Goal: Transaction & Acquisition: Purchase product/service

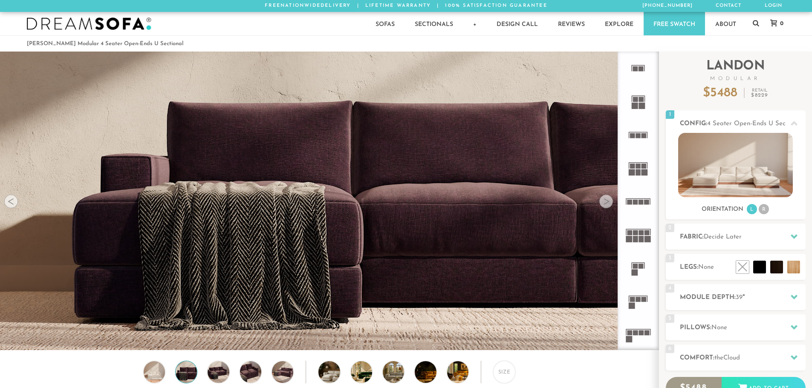
click at [610, 202] on div at bounding box center [606, 202] width 14 height 14
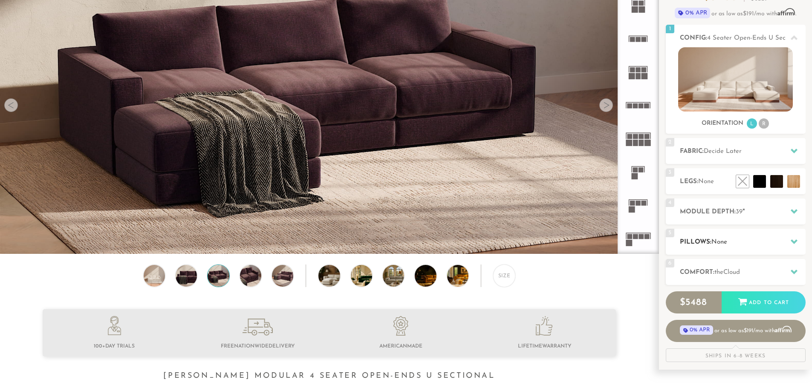
scroll to position [96, 0]
click at [797, 207] on div at bounding box center [794, 211] width 18 height 17
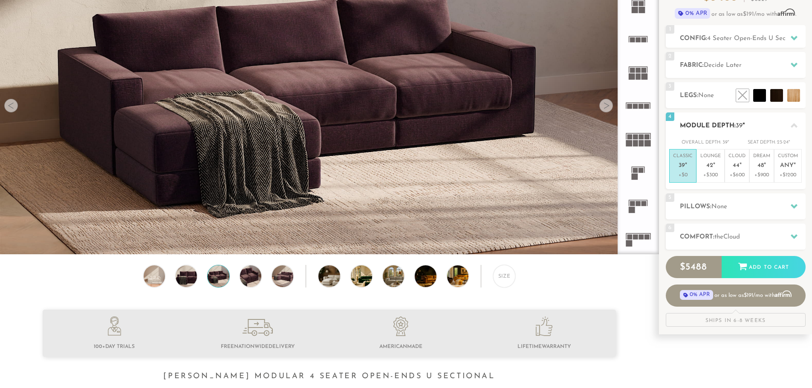
click at [793, 127] on icon at bounding box center [794, 125] width 7 height 7
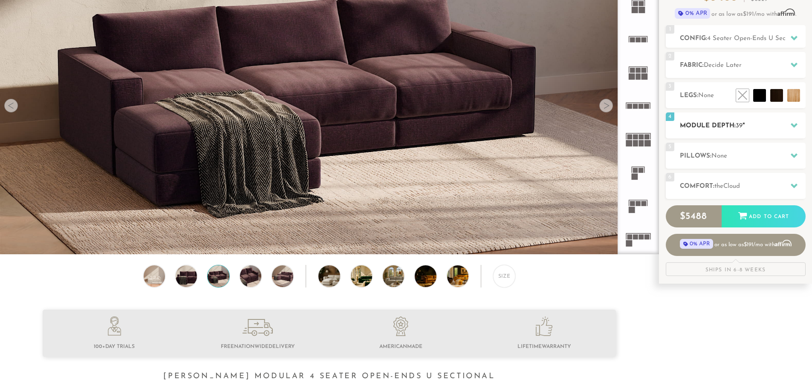
click at [793, 127] on icon at bounding box center [794, 125] width 7 height 7
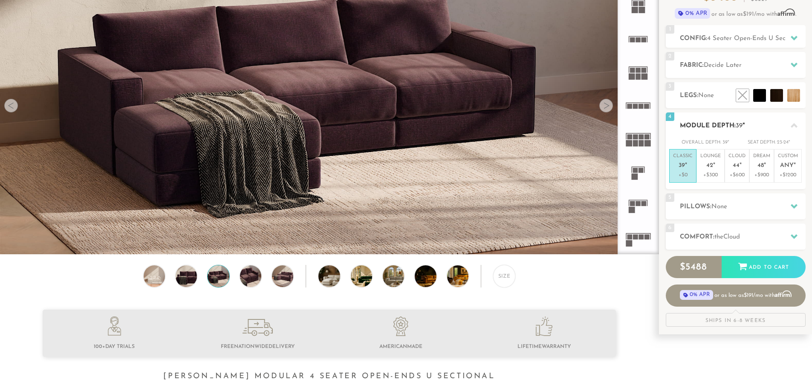
click at [793, 127] on icon at bounding box center [794, 125] width 7 height 7
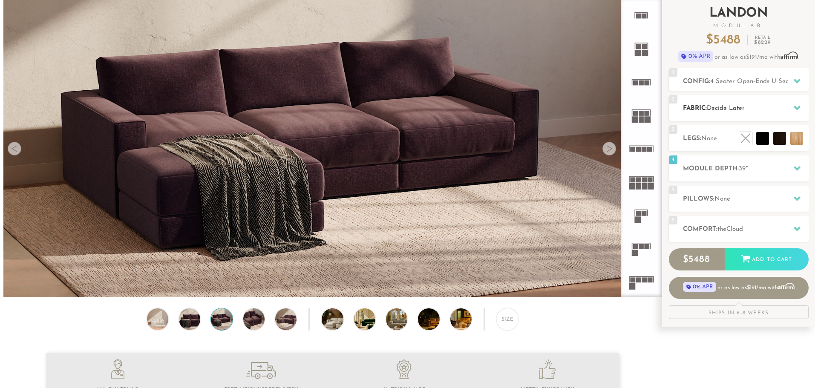
scroll to position [0, 0]
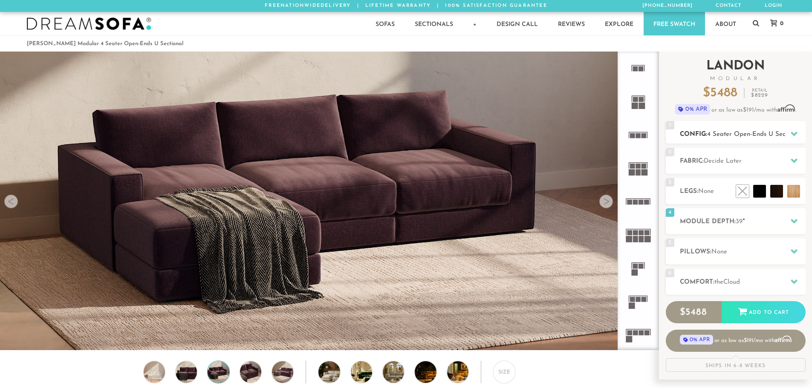
click at [796, 132] on icon at bounding box center [794, 133] width 7 height 7
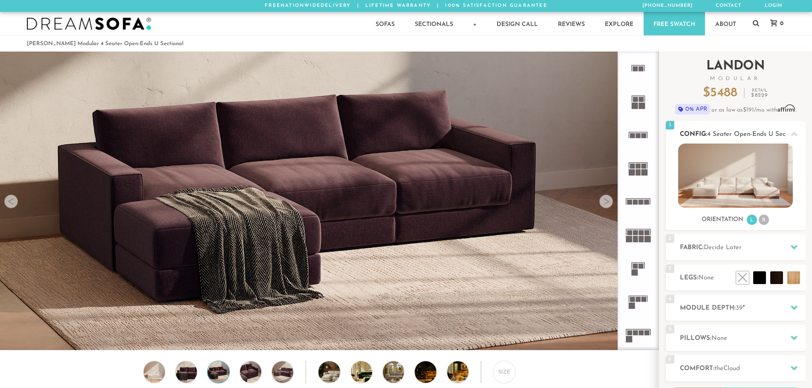
click at [763, 223] on li "R" at bounding box center [764, 220] width 10 height 10
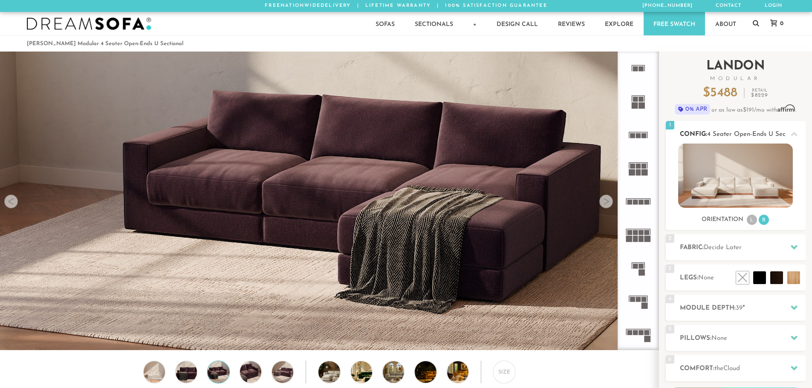
click at [747, 223] on li "L" at bounding box center [752, 220] width 10 height 10
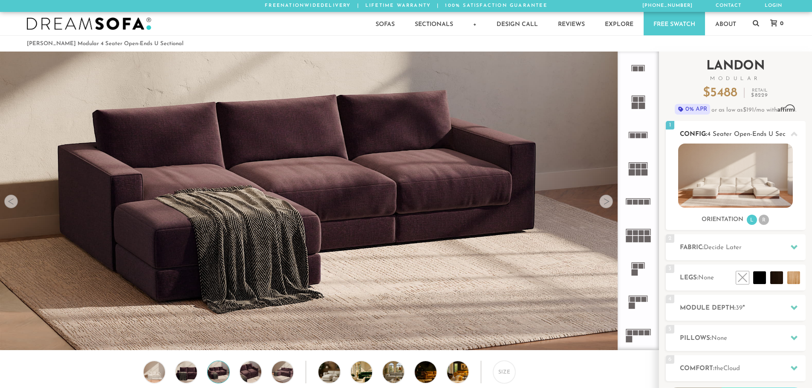
click at [797, 135] on icon at bounding box center [794, 134] width 7 height 5
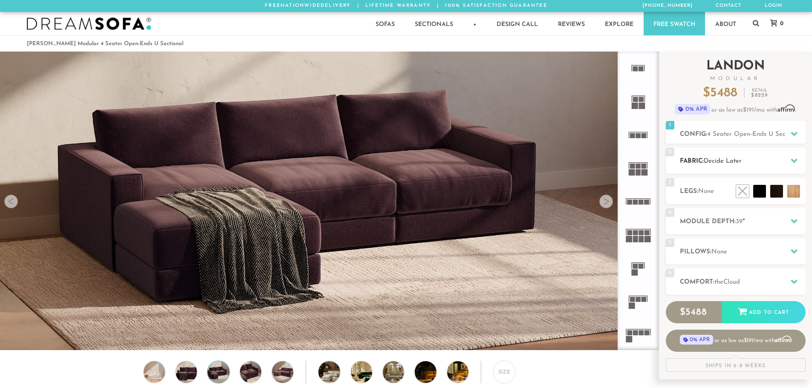
click at [793, 162] on icon at bounding box center [794, 161] width 7 height 5
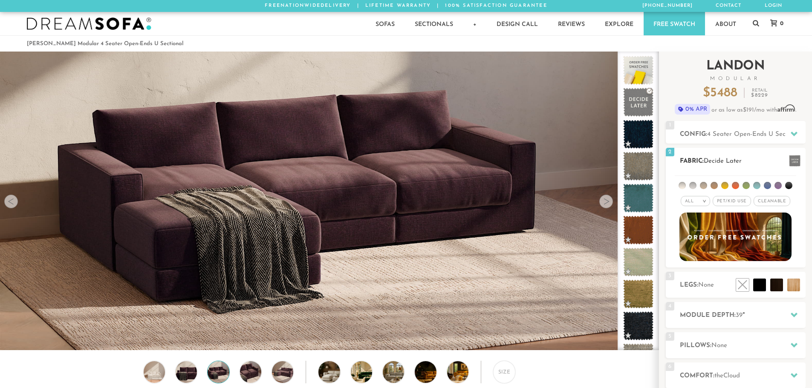
click at [793, 162] on span at bounding box center [795, 161] width 12 height 12
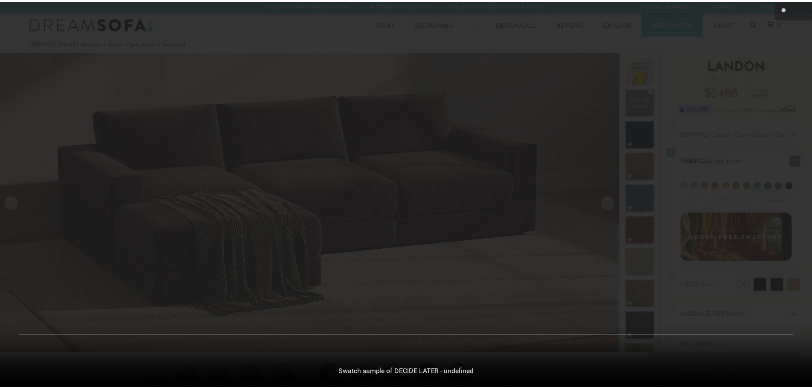
scroll to position [9991, 812]
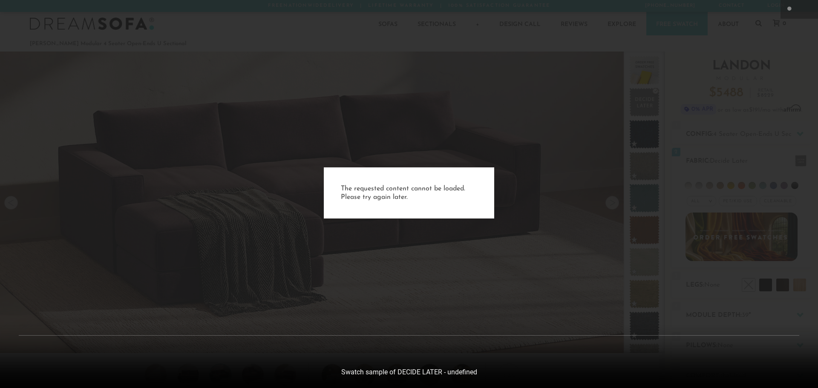
click at [682, 212] on div "The requested content cannot be loaded. Please try again later." at bounding box center [409, 194] width 818 height 388
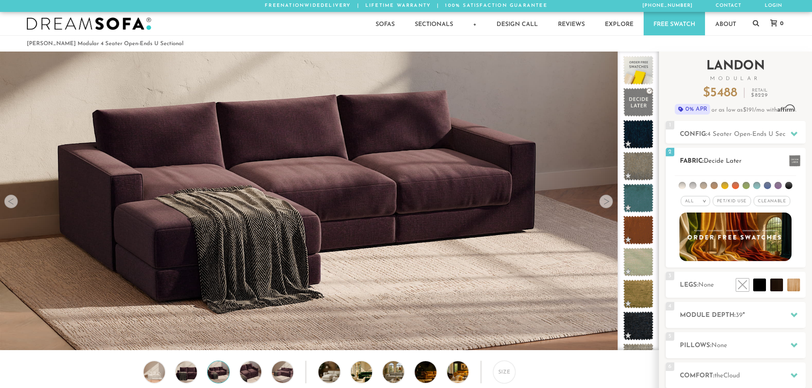
scroll to position [9979, 805]
click at [737, 199] on span "Pet/Kid Use x" at bounding box center [732, 201] width 38 height 10
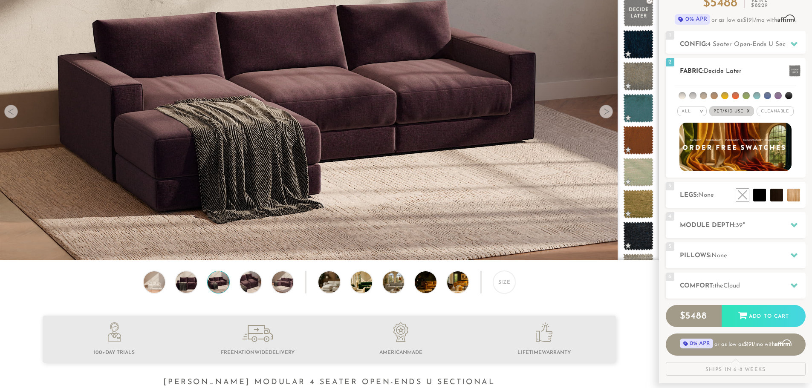
scroll to position [43, 0]
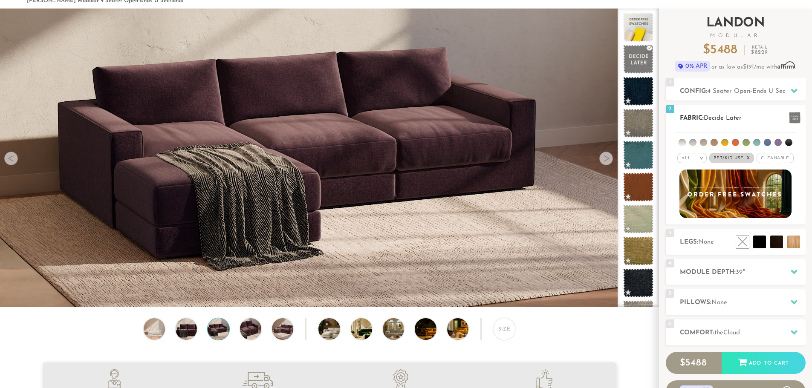
click at [775, 145] on li at bounding box center [777, 142] width 7 height 7
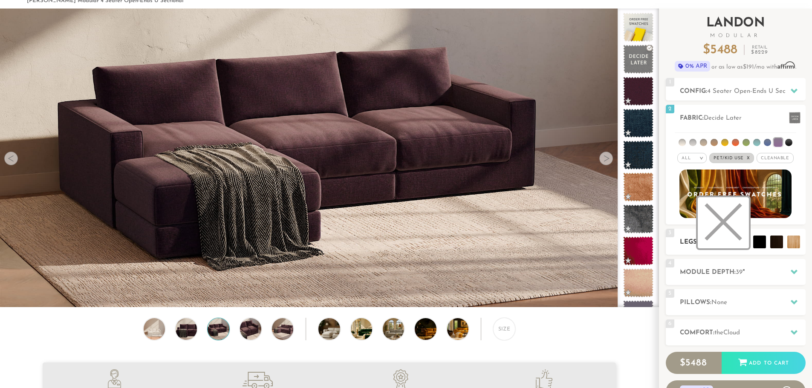
click at [742, 240] on li at bounding box center [723, 222] width 51 height 51
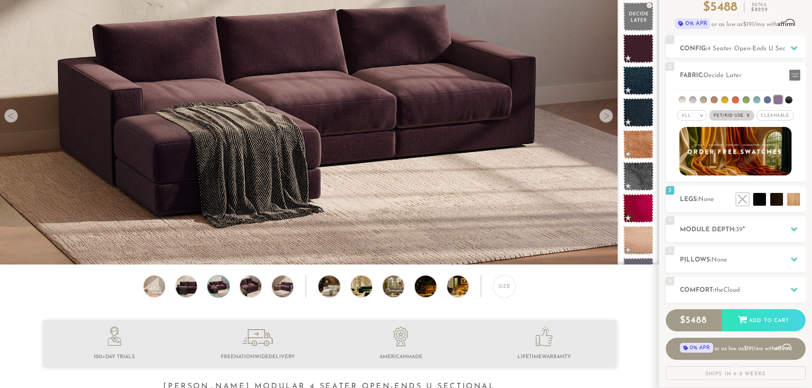
scroll to position [87, 0]
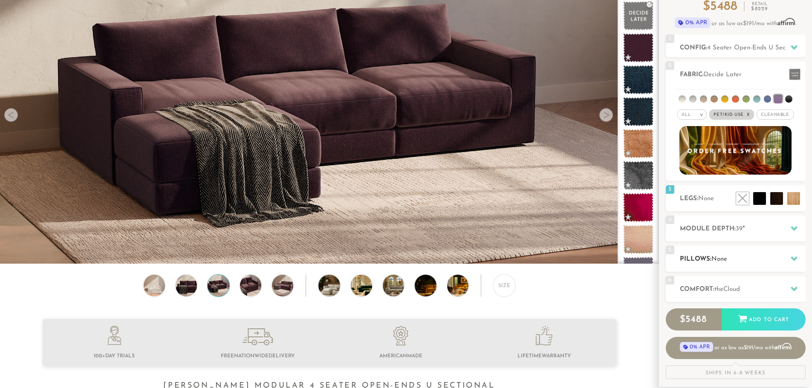
click at [718, 257] on span "None" at bounding box center [719, 259] width 16 height 6
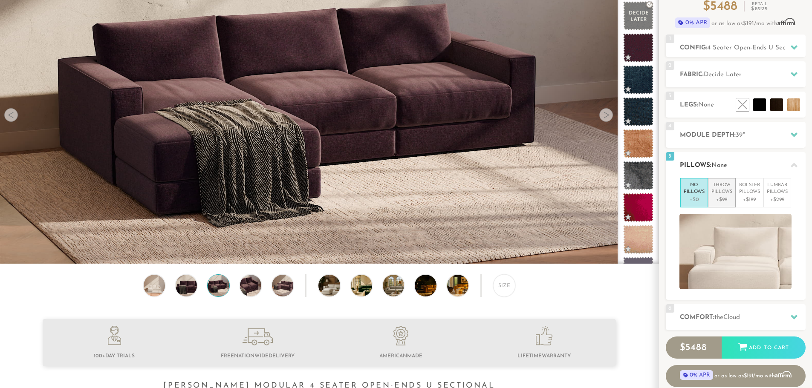
click at [719, 200] on p "+$99" at bounding box center [721, 200] width 21 height 8
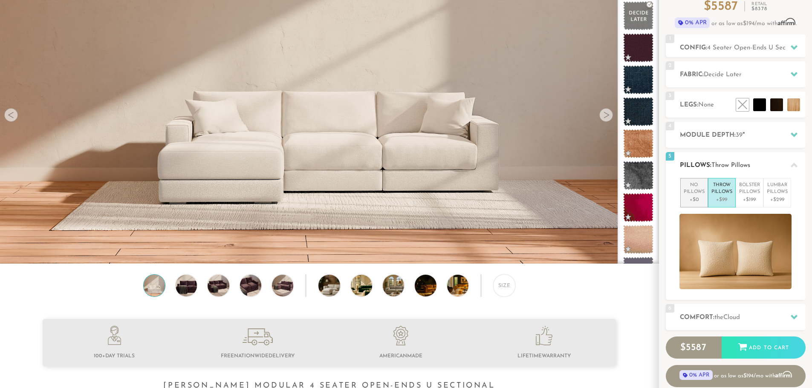
click at [689, 197] on p "+$0" at bounding box center [694, 200] width 21 height 8
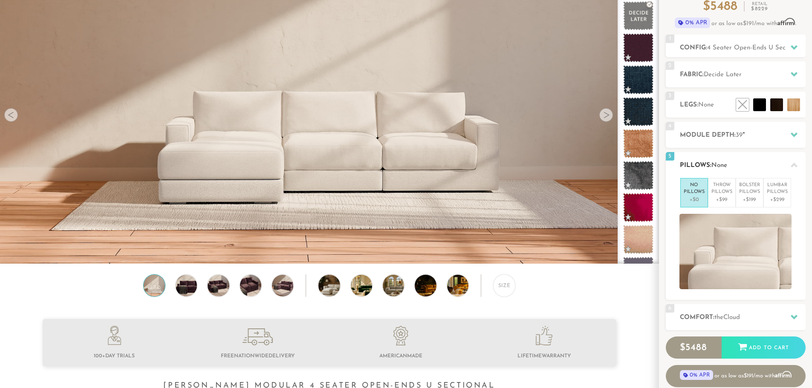
click at [790, 163] on div at bounding box center [794, 164] width 18 height 17
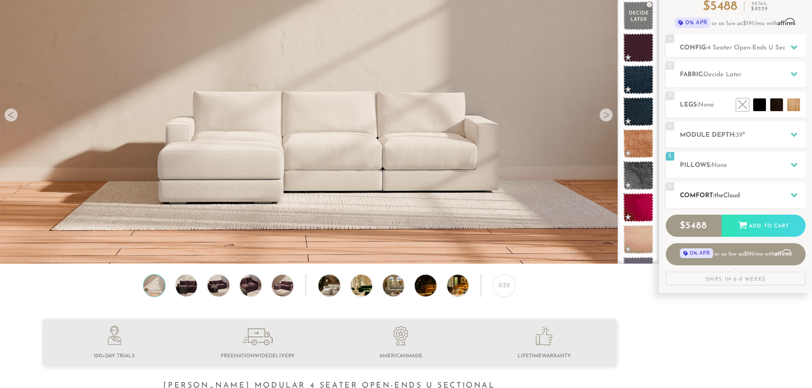
click at [793, 197] on icon at bounding box center [794, 195] width 7 height 5
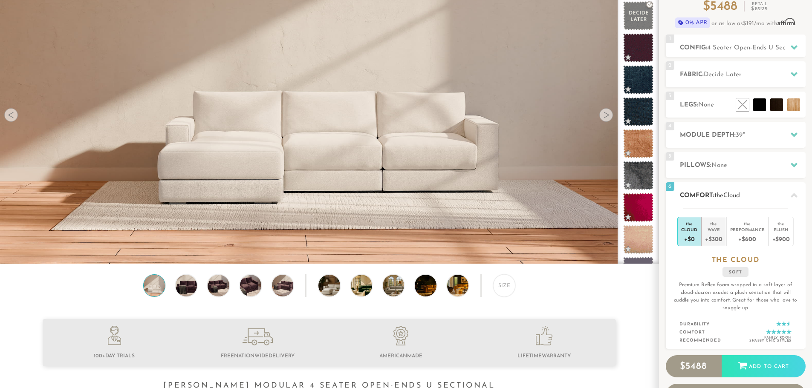
click at [719, 229] on div "Wave" at bounding box center [713, 230] width 17 height 6
click at [743, 239] on div "+$600" at bounding box center [747, 239] width 35 height 12
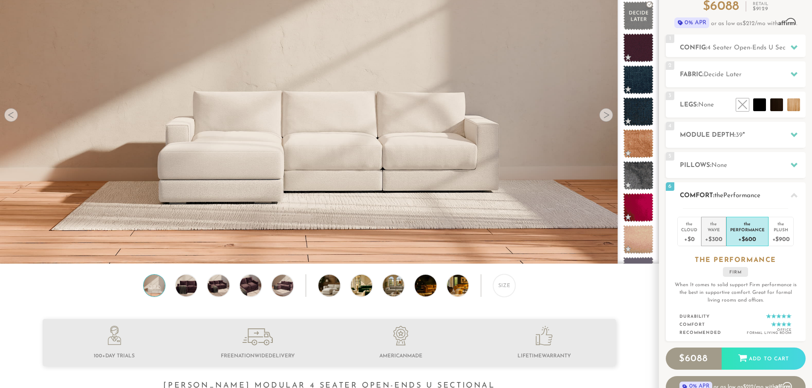
click at [715, 237] on div "+$300" at bounding box center [713, 239] width 17 height 12
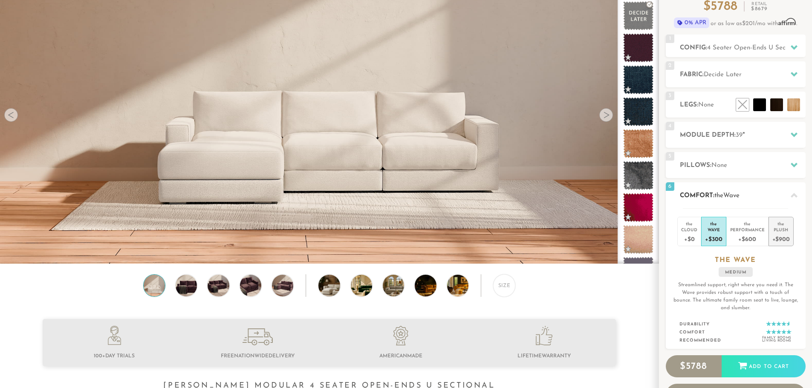
click at [773, 224] on div "the" at bounding box center [780, 222] width 17 height 9
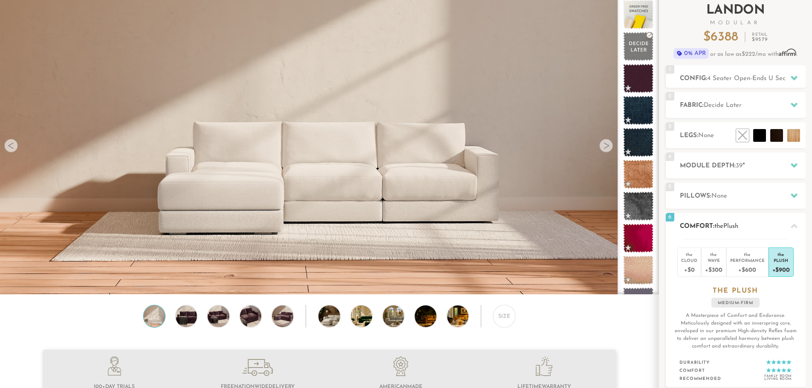
scroll to position [55, 0]
